Goal: Transaction & Acquisition: Book appointment/travel/reservation

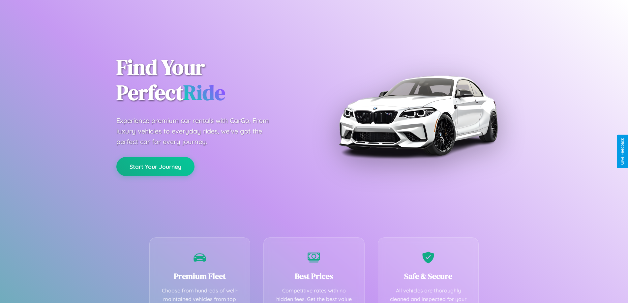
scroll to position [130, 0]
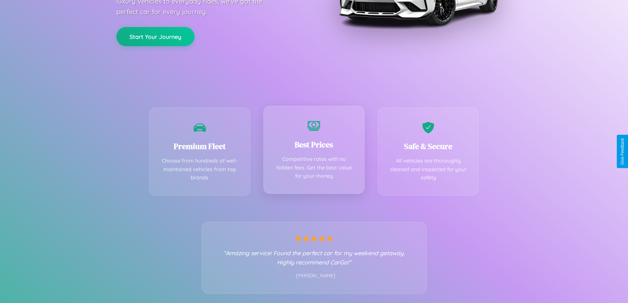
click at [314, 151] on div "Best Prices Competitive rates with no hidden fees. Get the best value for your …" at bounding box center [313, 150] width 101 height 88
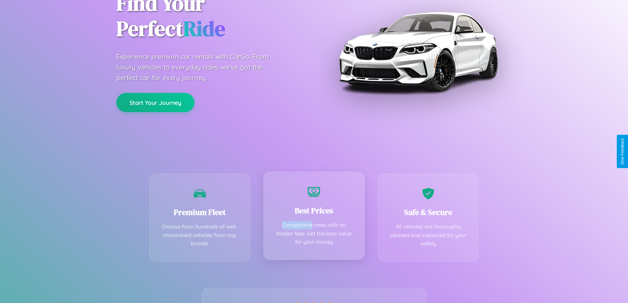
scroll to position [0, 0]
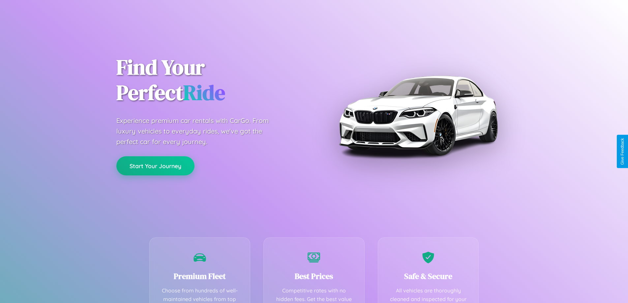
click at [155, 166] on button "Start Your Journey" at bounding box center [155, 165] width 78 height 19
click at [155, 165] on button "Start Your Journey" at bounding box center [155, 165] width 78 height 19
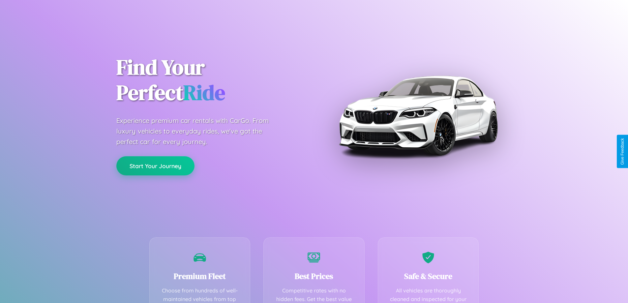
click at [155, 165] on button "Start Your Journey" at bounding box center [155, 165] width 78 height 19
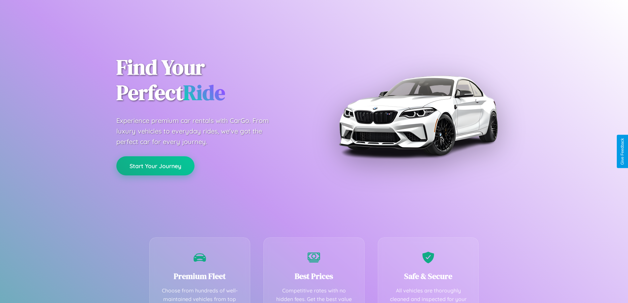
click at [155, 165] on button "Start Your Journey" at bounding box center [155, 165] width 78 height 19
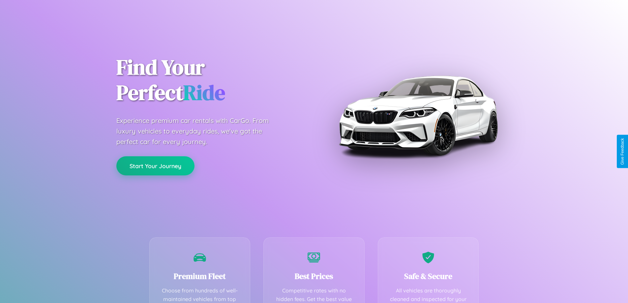
click at [155, 165] on button "Start Your Journey" at bounding box center [155, 165] width 78 height 19
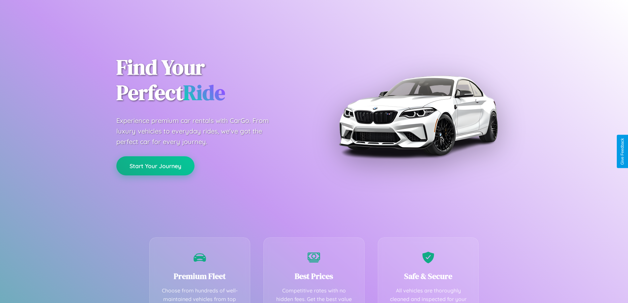
click at [155, 165] on button "Start Your Journey" at bounding box center [155, 165] width 78 height 19
